Goal: Find specific page/section: Find specific page/section

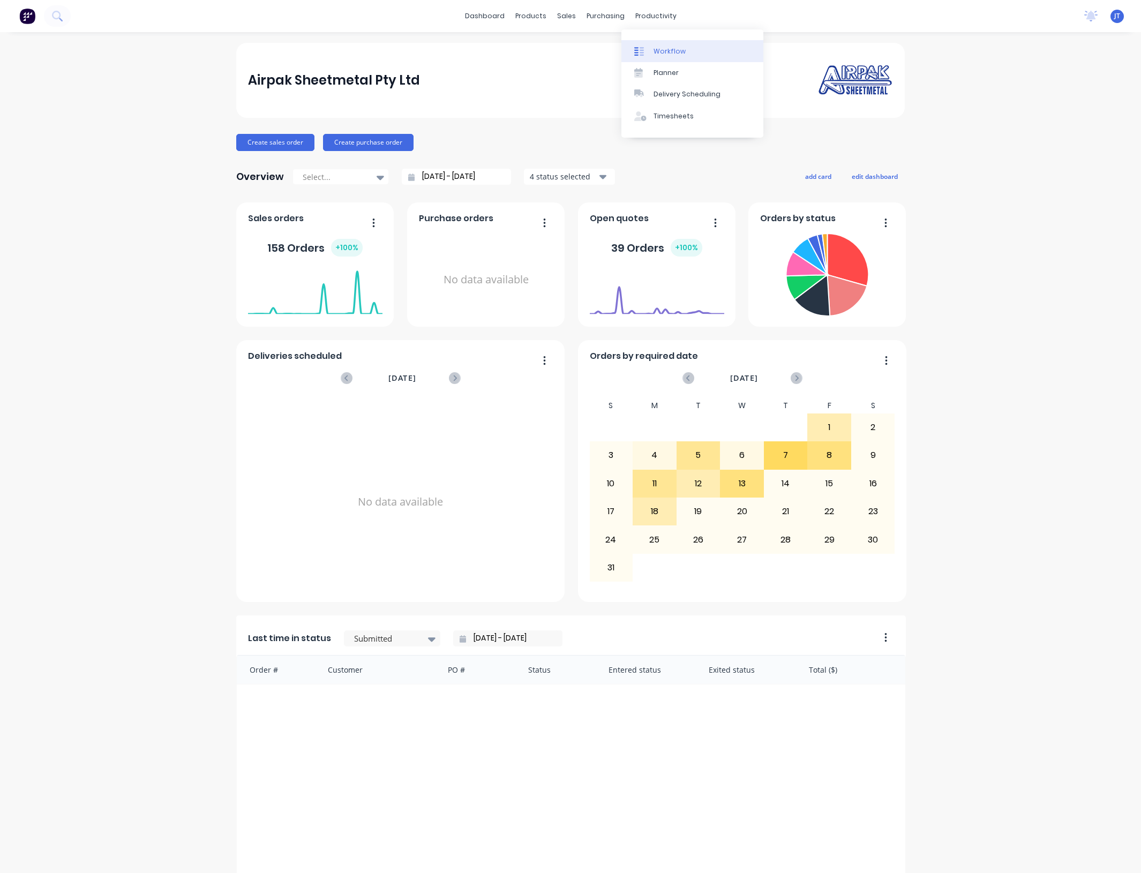
click at [679, 47] on div "Workflow" at bounding box center [669, 52] width 32 height 10
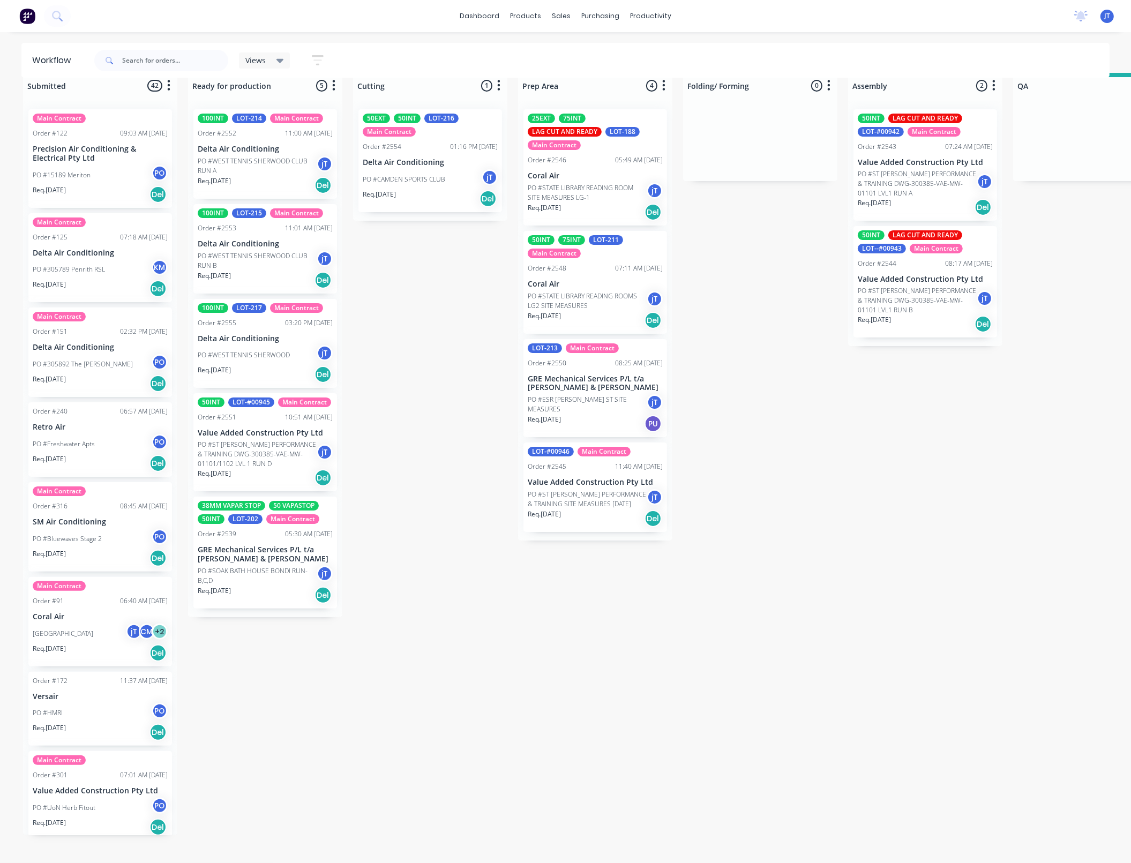
scroll to position [28, 0]
drag, startPoint x: 999, startPoint y: 551, endPoint x: 908, endPoint y: 622, distance: 115.6
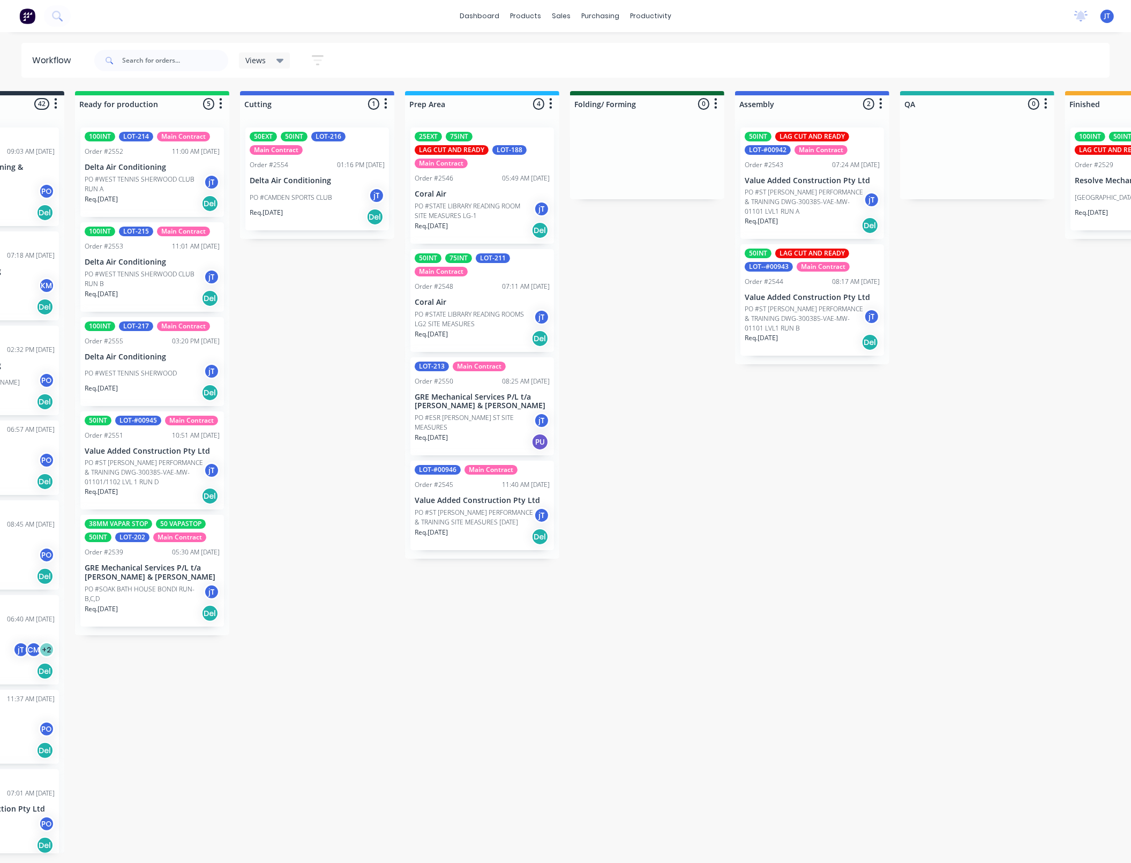
scroll to position [0, 103]
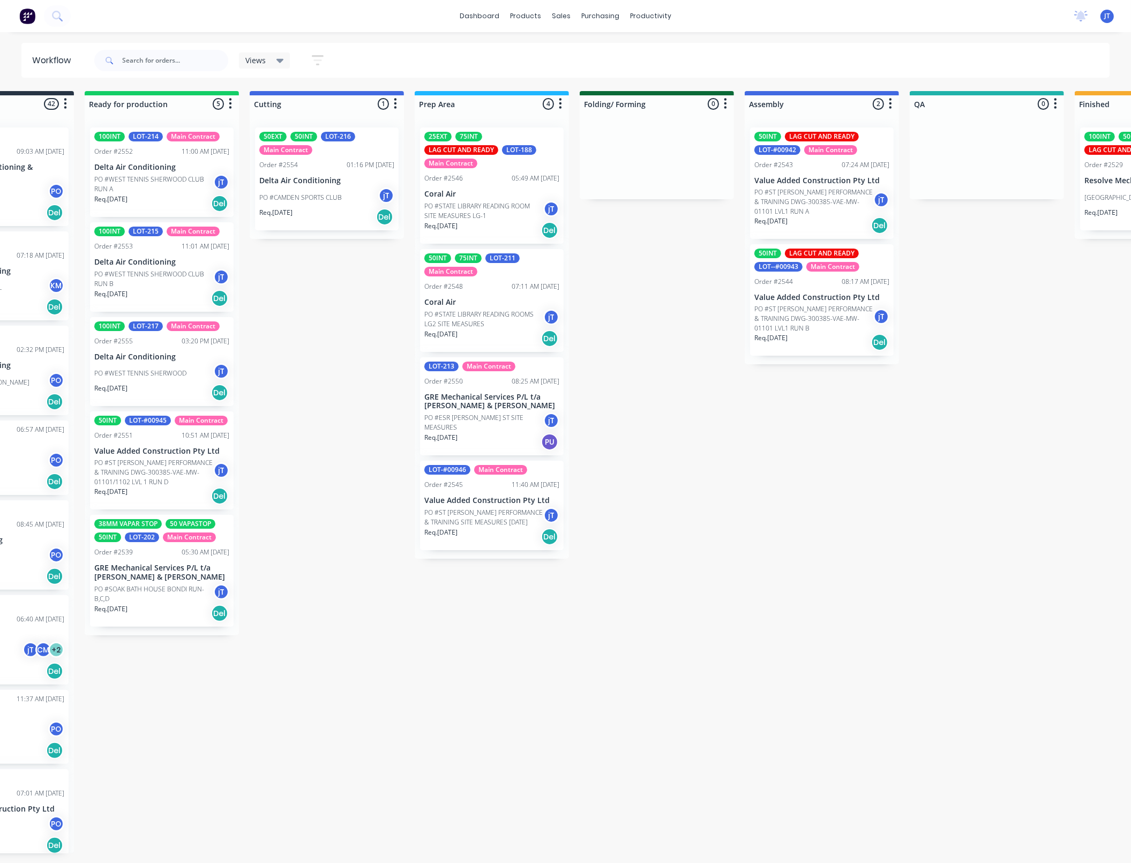
click at [876, 604] on div "Submitted 42 Summaries Total order value Invoiced to date To be invoiced Main C…" at bounding box center [937, 486] width 2097 height 790
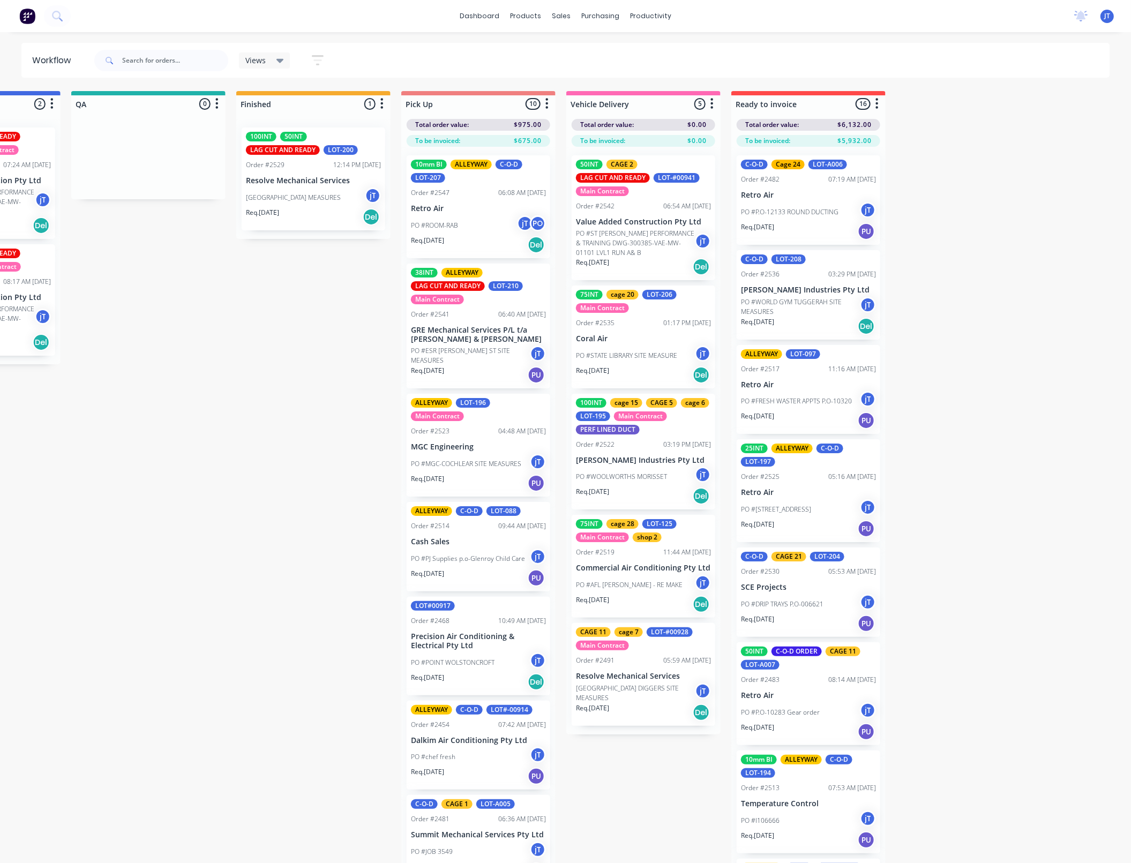
scroll to position [0, 966]
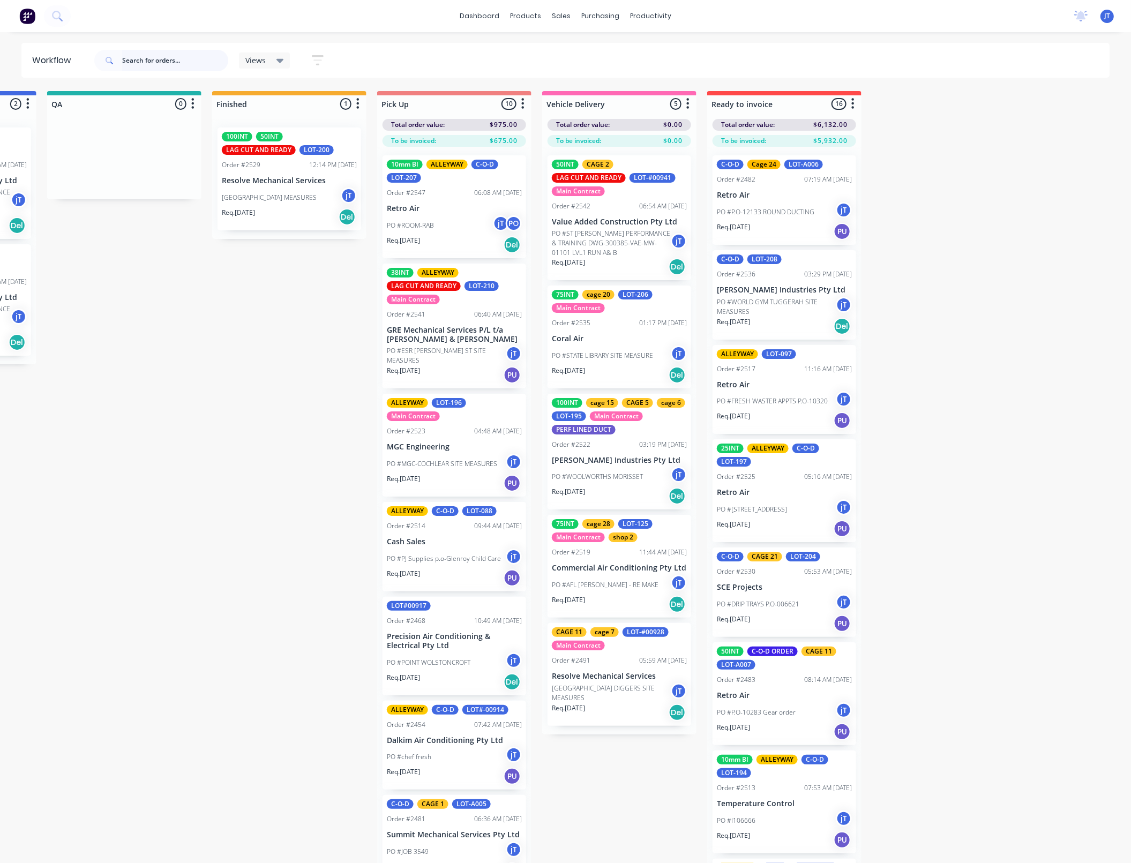
click at [132, 61] on input "text" at bounding box center [175, 60] width 106 height 21
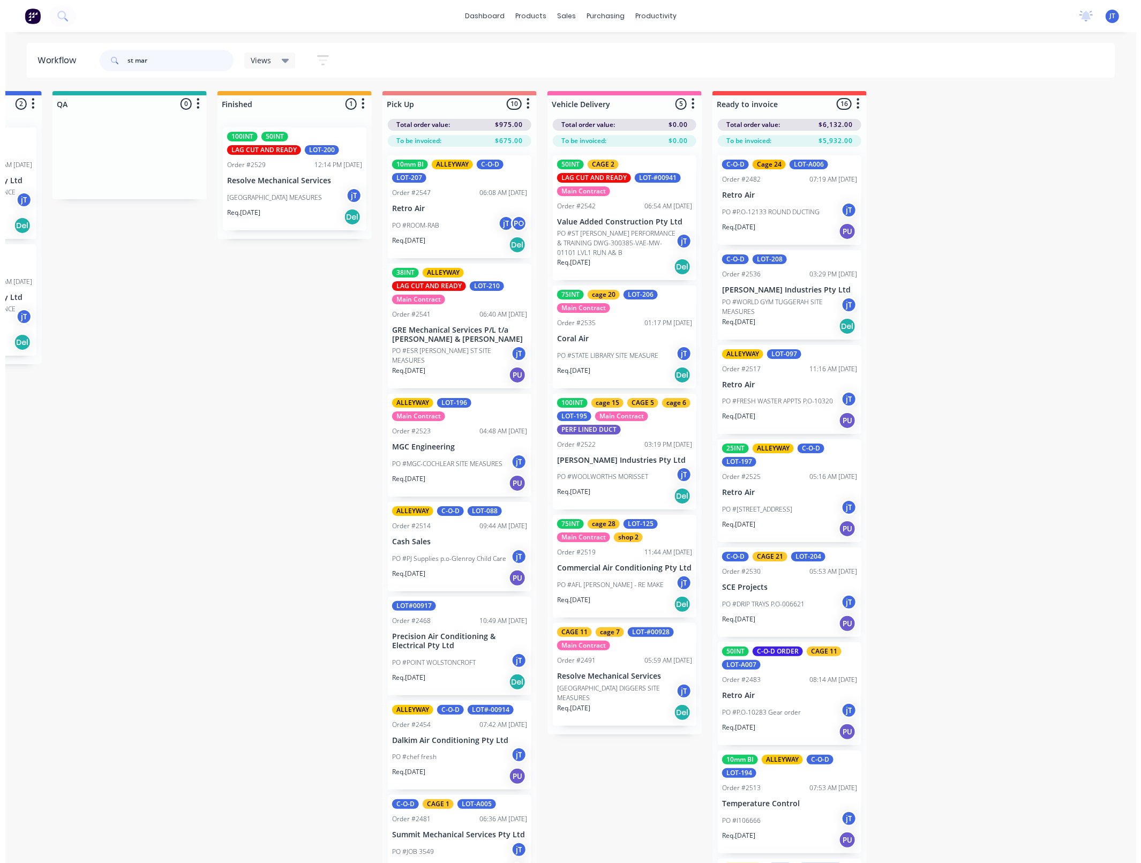
scroll to position [0, 0]
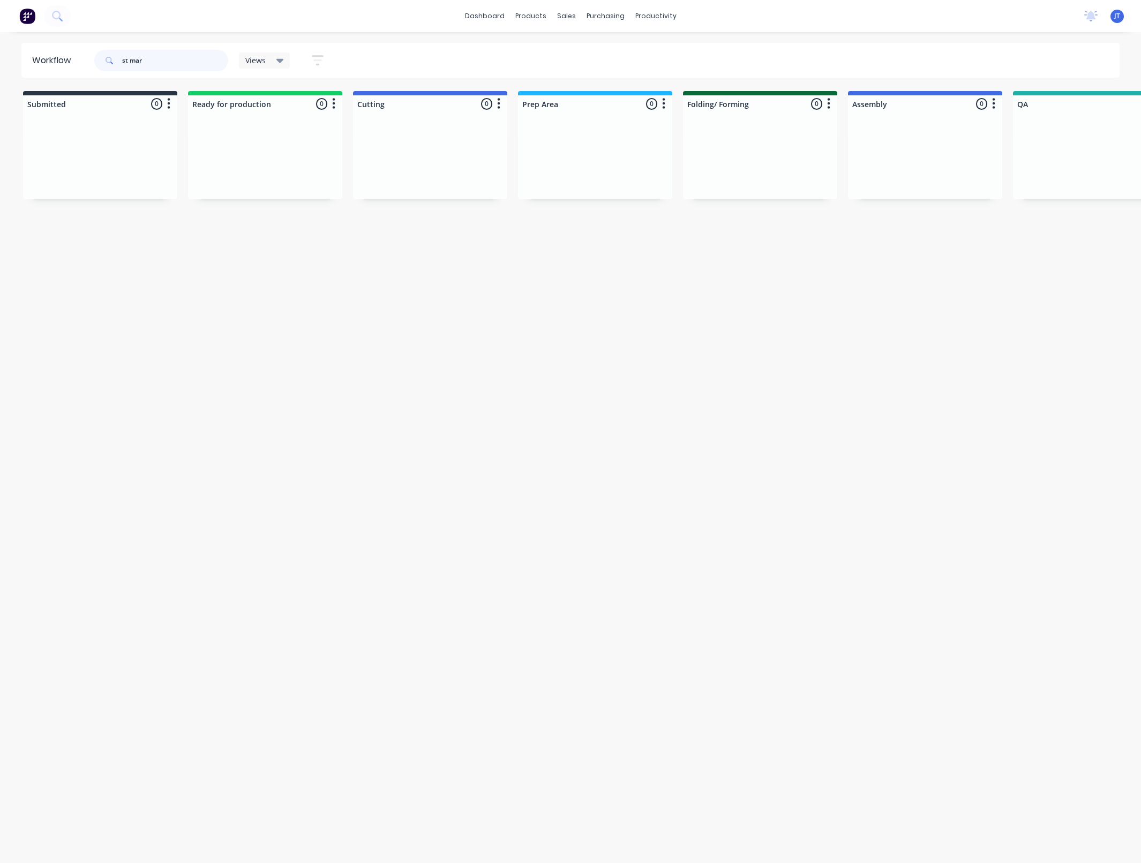
type input "st mar"
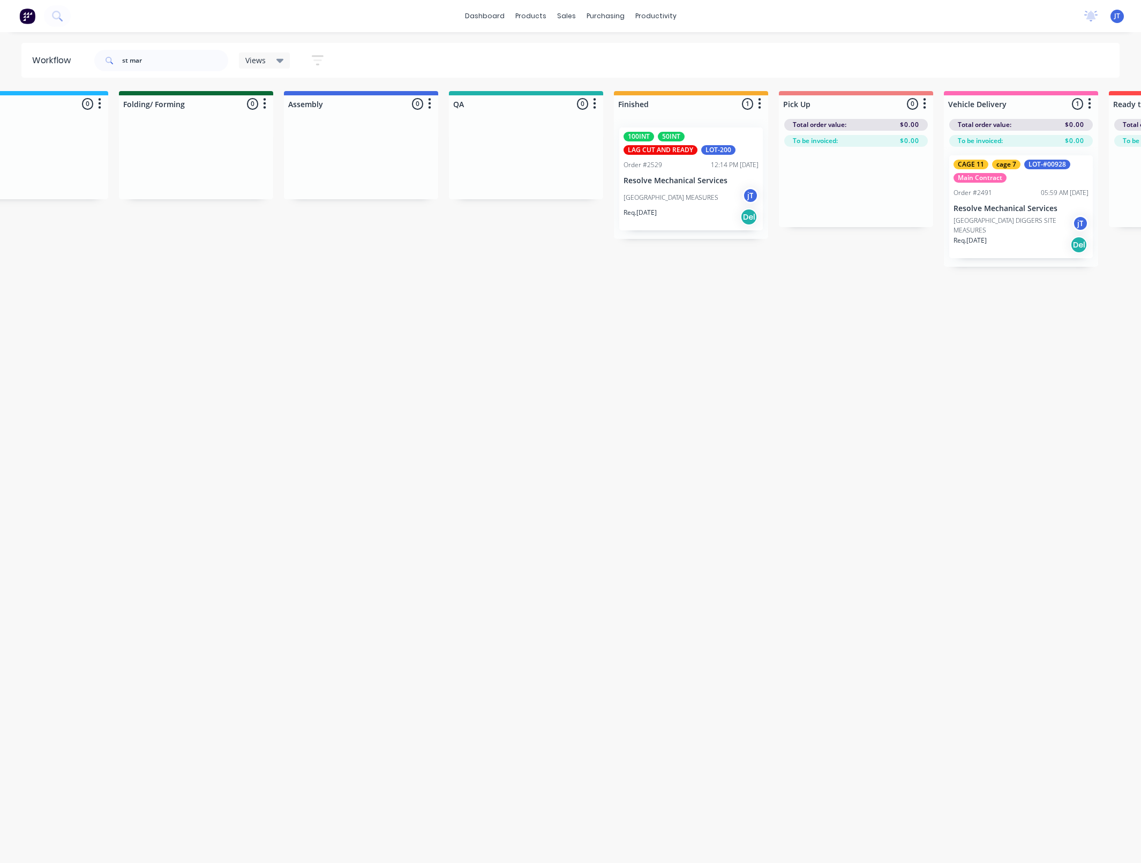
scroll to position [0, 956]
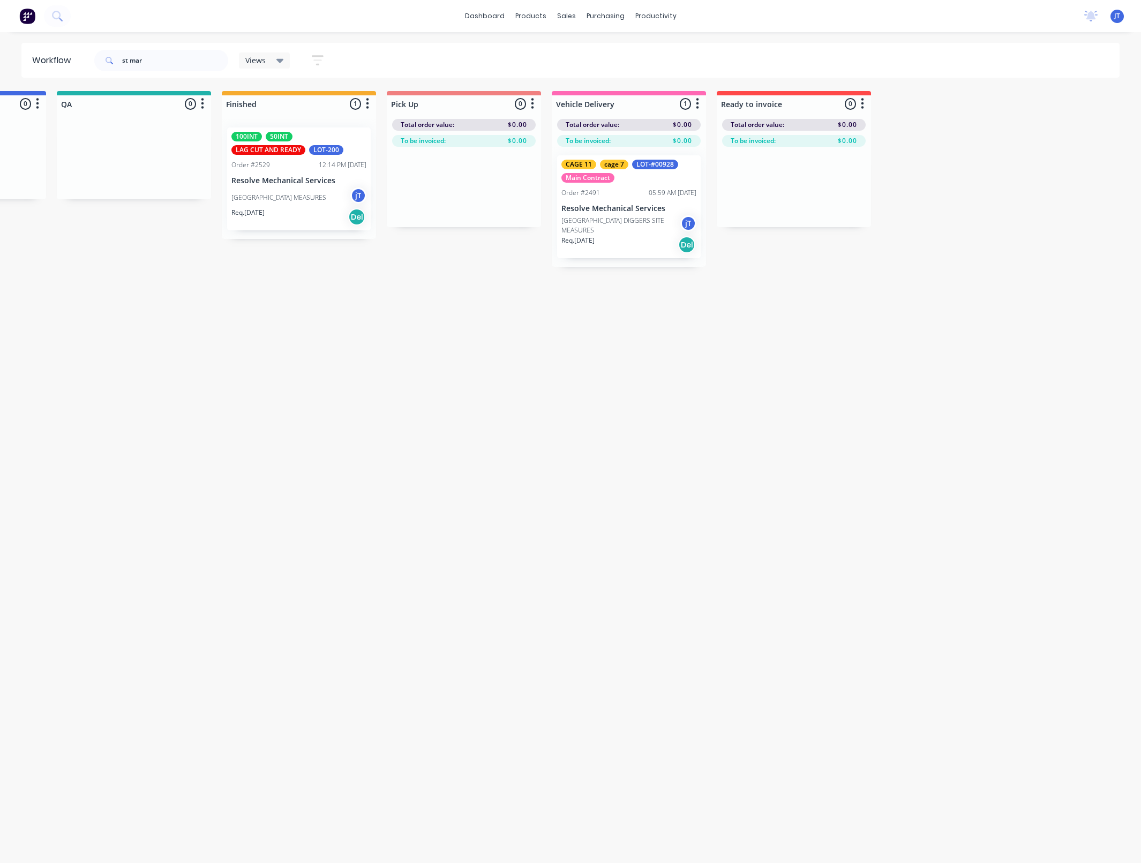
drag, startPoint x: 547, startPoint y: 284, endPoint x: 654, endPoint y: 290, distance: 107.3
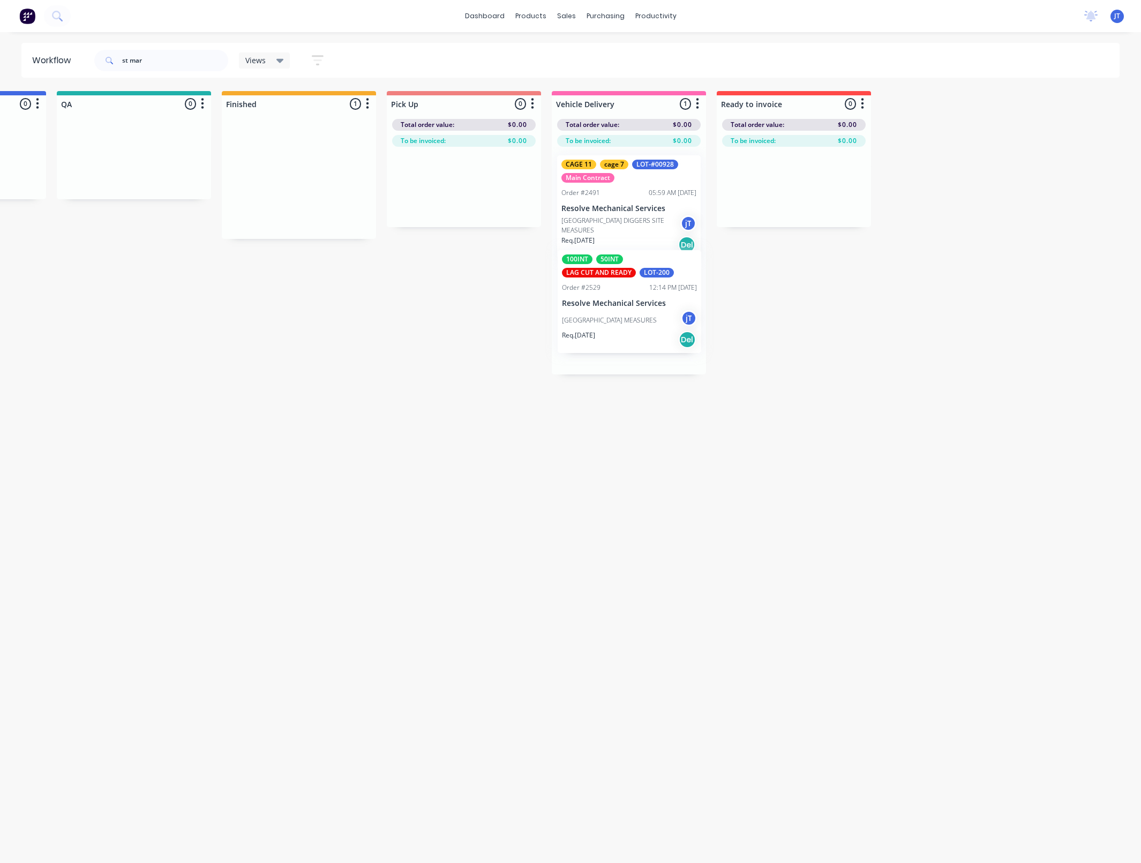
drag, startPoint x: 285, startPoint y: 194, endPoint x: 618, endPoint y: 320, distance: 355.6
click at [618, 320] on div "Submitted 0 Summaries Total order value Invoiced to date To be invoiced Ready f…" at bounding box center [84, 232] width 2097 height 283
click at [171, 65] on input "st mar" at bounding box center [175, 60] width 106 height 21
drag, startPoint x: 171, startPoint y: 65, endPoint x: 115, endPoint y: 75, distance: 57.1
click at [115, 75] on div "st mar" at bounding box center [161, 60] width 134 height 32
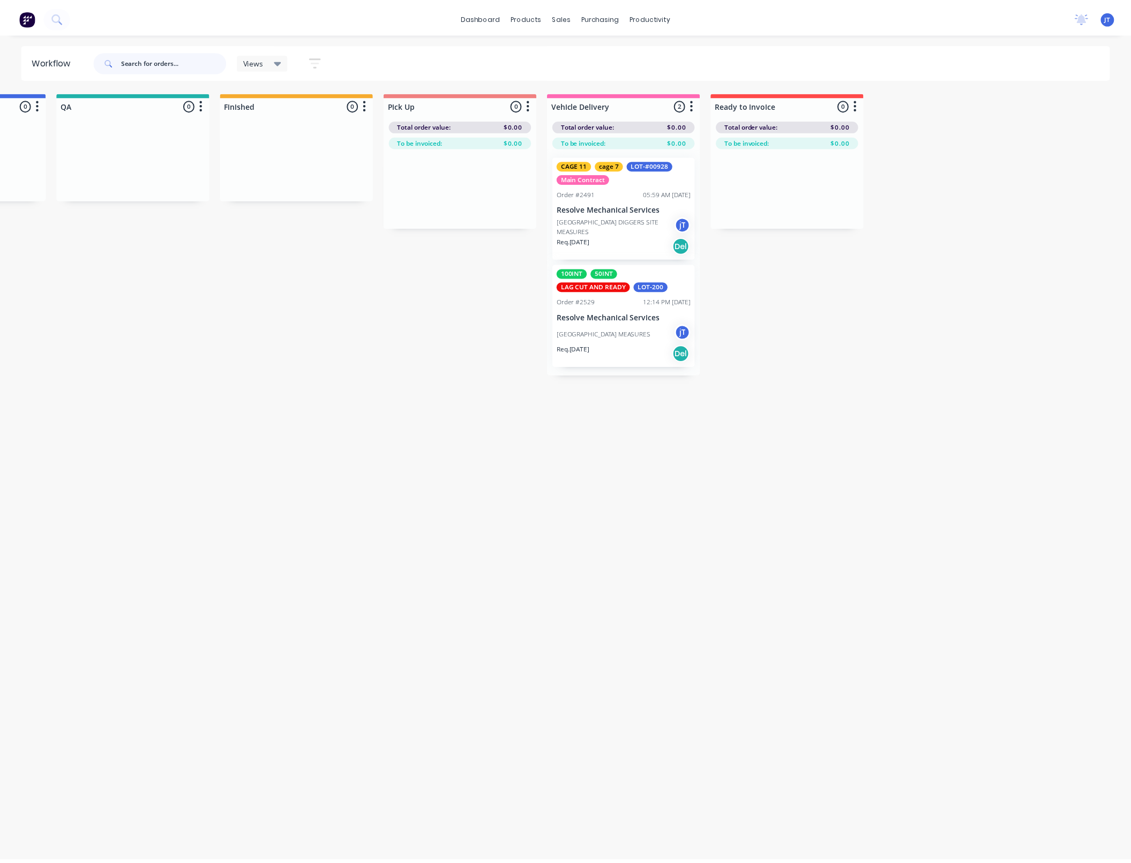
scroll to position [0, 0]
